Goal: Information Seeking & Learning: Learn about a topic

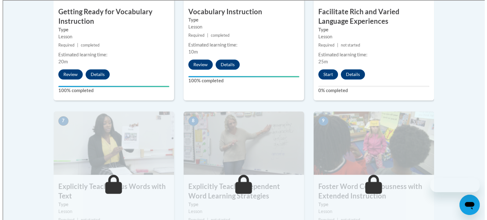
scroll to position [452, 0]
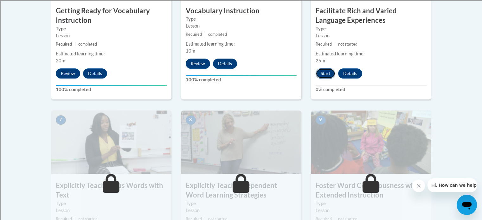
click at [329, 70] on button "Start" at bounding box center [326, 73] width 20 height 10
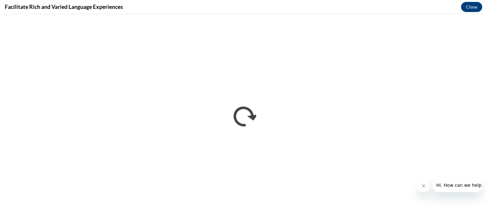
scroll to position [0, 0]
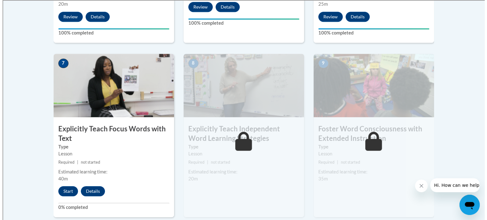
scroll to position [511, 0]
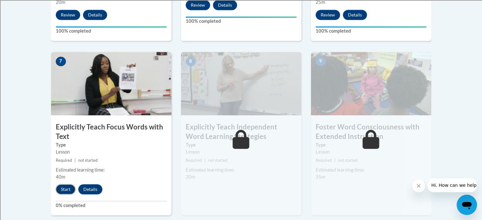
click at [66, 191] on button "Start" at bounding box center [66, 189] width 20 height 10
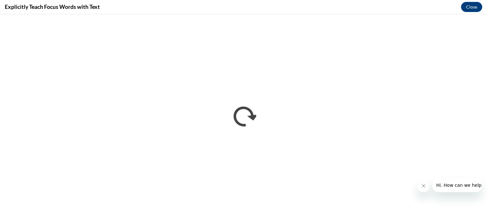
scroll to position [0, 0]
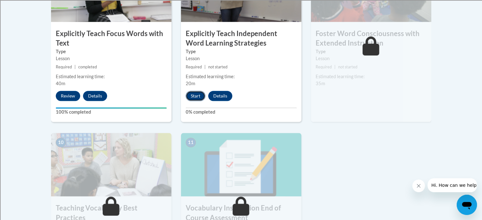
click at [196, 95] on button "Start" at bounding box center [196, 96] width 20 height 10
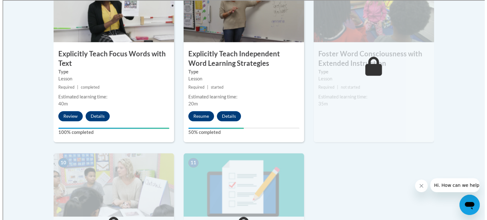
scroll to position [584, 0]
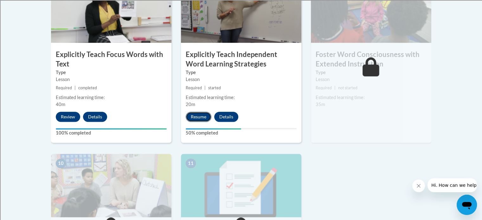
click at [197, 119] on button "Resume" at bounding box center [199, 117] width 26 height 10
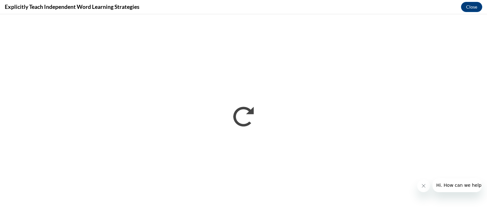
scroll to position [0, 0]
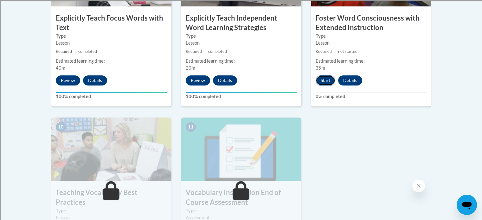
click at [327, 76] on button "Start" at bounding box center [326, 80] width 20 height 10
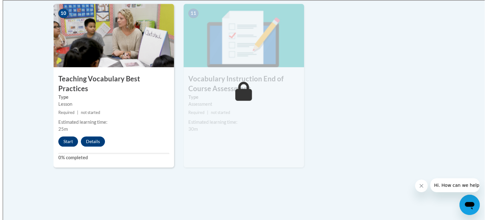
scroll to position [735, 0]
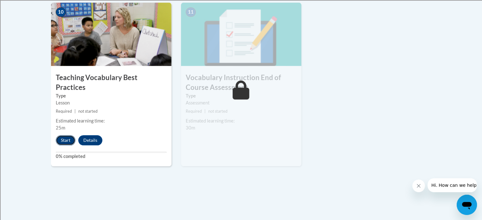
click at [66, 135] on button "Start" at bounding box center [66, 140] width 20 height 10
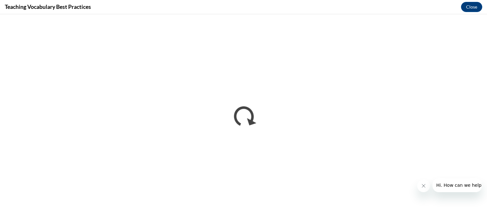
scroll to position [0, 0]
